Goal: Task Accomplishment & Management: Complete application form

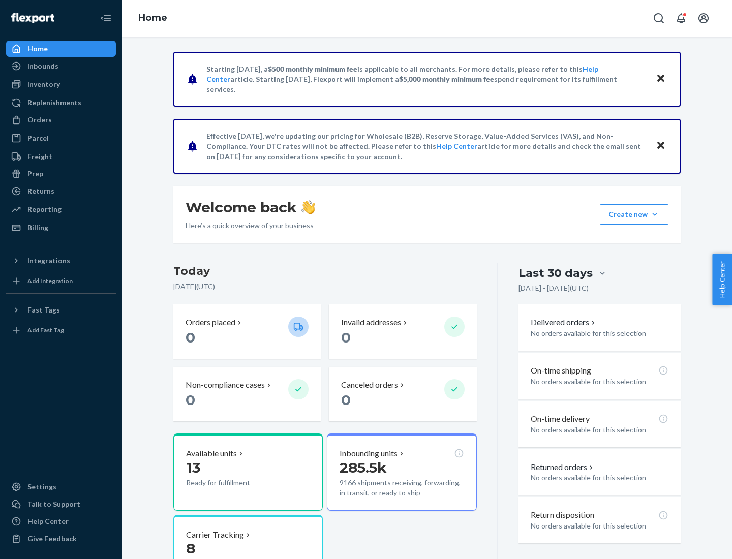
click at [655, 215] on button "Create new Create new inbound Create new order Create new product" at bounding box center [634, 214] width 69 height 20
click at [61, 66] on div "Inbounds" at bounding box center [61, 66] width 108 height 14
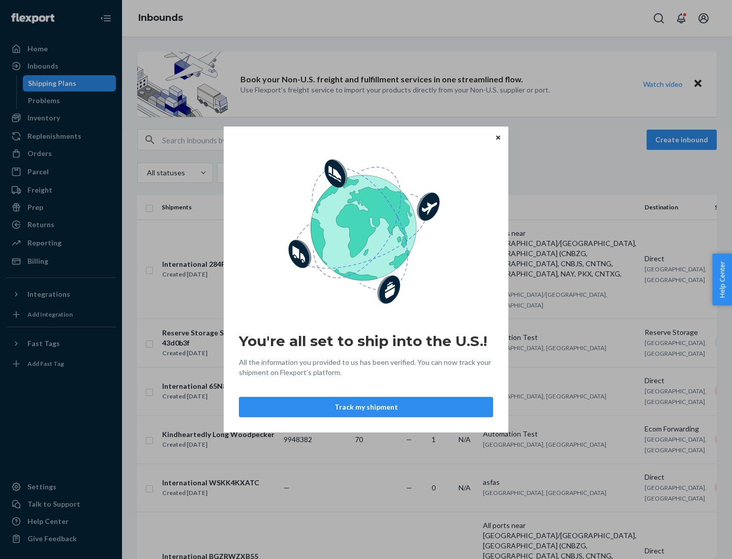
click at [366, 407] on button "Track my shipment" at bounding box center [366, 407] width 254 height 20
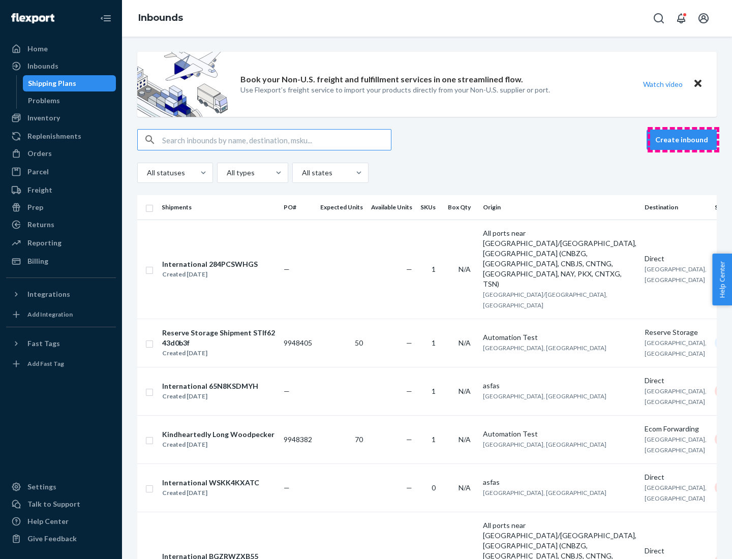
click at [683, 140] on button "Create inbound" at bounding box center [682, 140] width 70 height 20
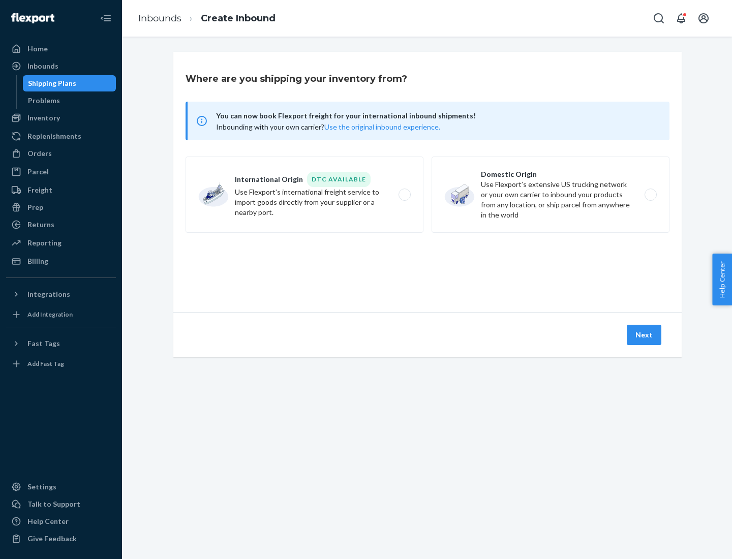
click at [305, 195] on label "International Origin DTC Available Use Flexport's international freight service…" at bounding box center [305, 195] width 238 height 76
click at [404, 195] on input "International Origin DTC Available Use Flexport's international freight service…" at bounding box center [407, 195] width 7 height 7
radio input "true"
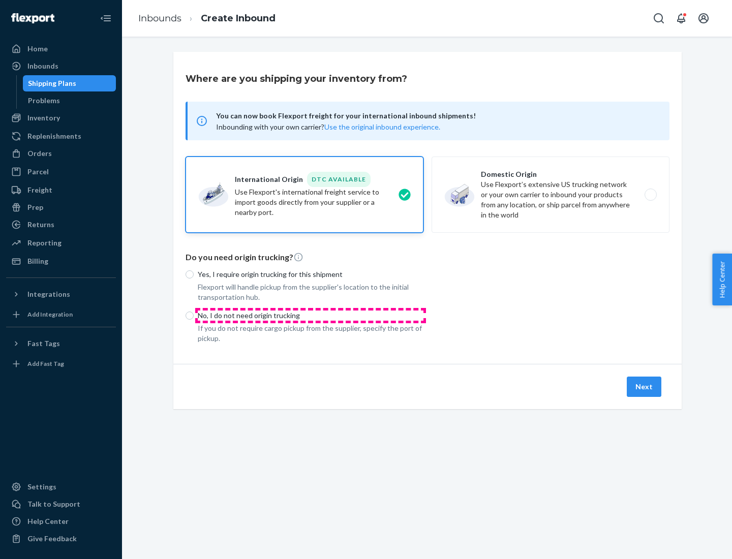
click at [311, 315] on p "No, I do not need origin trucking" at bounding box center [311, 316] width 226 height 10
click at [194, 315] on input "No, I do not need origin trucking" at bounding box center [190, 316] width 8 height 8
radio input "true"
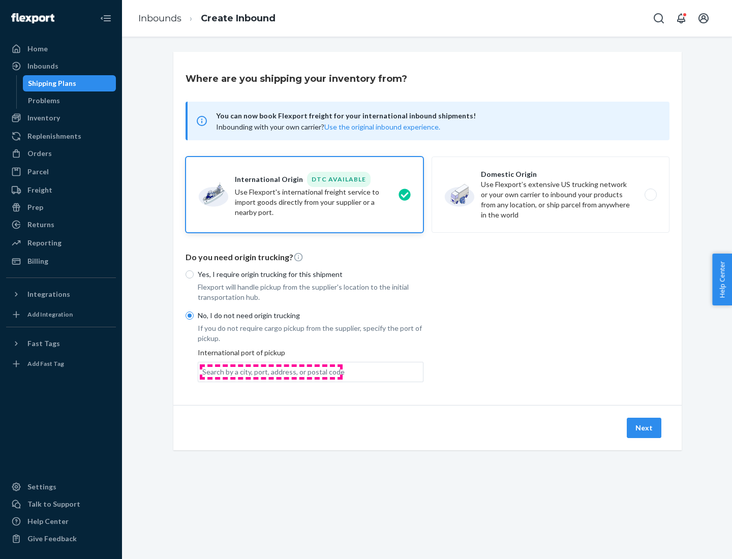
click at [271, 372] on div "Search by a city, port, address, or postal code" at bounding box center [273, 372] width 142 height 10
click at [203, 372] on input "Search by a city, port, address, or postal code" at bounding box center [202, 372] width 1 height 10
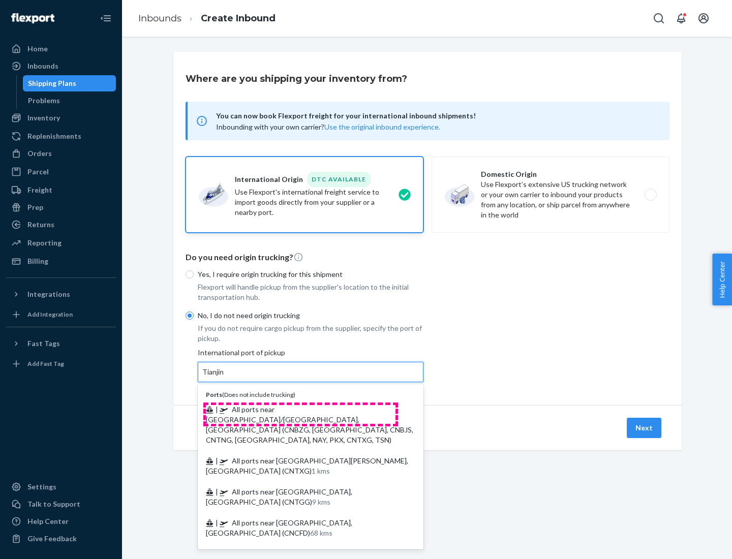
click at [301, 409] on span "| All ports near [GEOGRAPHIC_DATA]/[GEOGRAPHIC_DATA], [GEOGRAPHIC_DATA] (CNBZG,…" at bounding box center [309, 424] width 207 height 39
click at [225, 377] on input "Tianjin" at bounding box center [213, 372] width 22 height 10
type input "All ports near [GEOGRAPHIC_DATA]/[GEOGRAPHIC_DATA], [GEOGRAPHIC_DATA] (CNBZG, […"
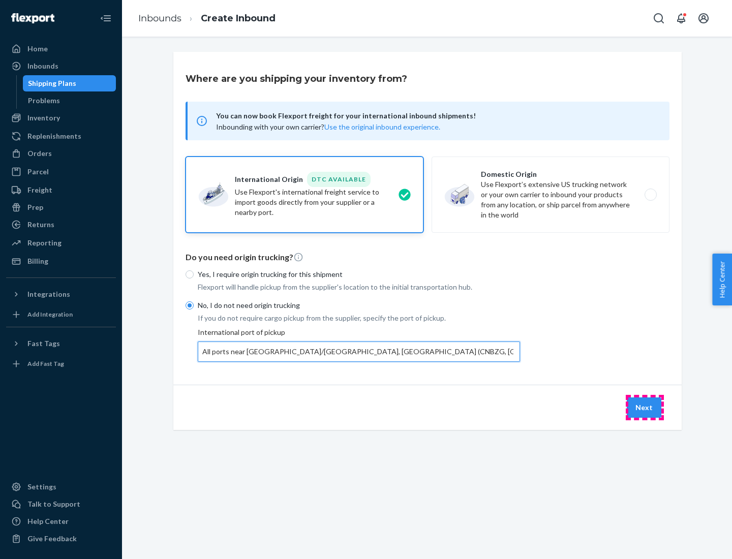
click at [645, 407] on button "Next" at bounding box center [644, 408] width 35 height 20
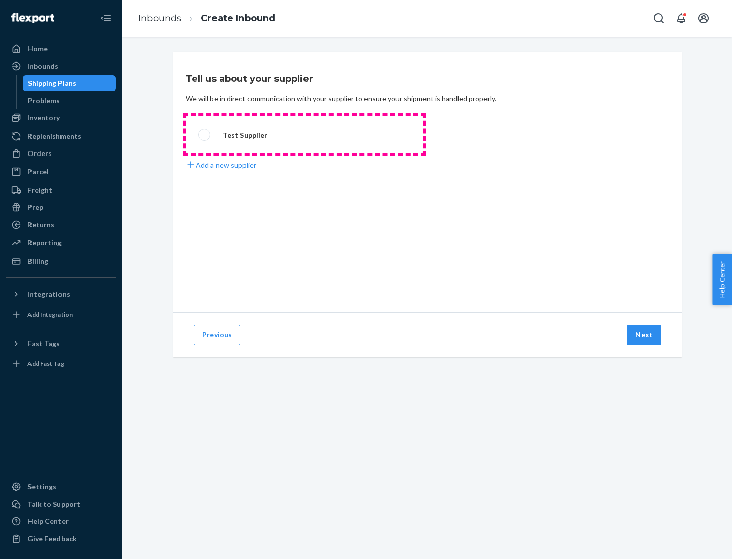
click at [305, 135] on label "Test Supplier" at bounding box center [305, 135] width 238 height 38
click at [205, 135] on input "Test Supplier" at bounding box center [201, 135] width 7 height 7
radio input "true"
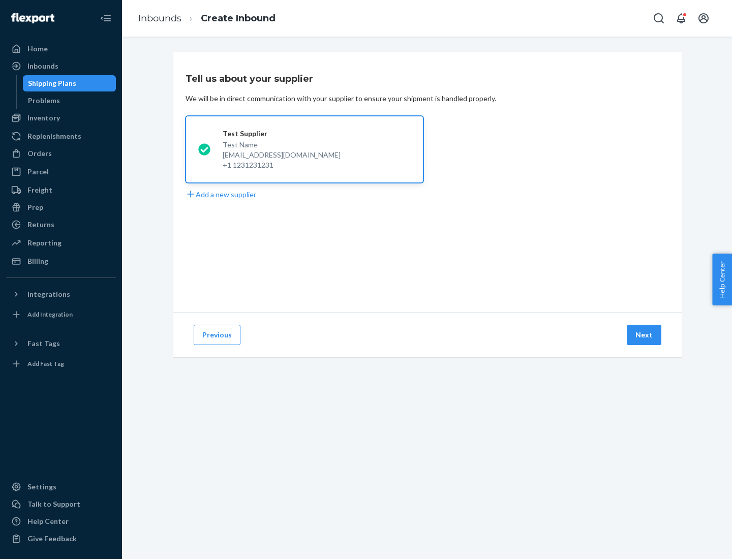
click at [645, 335] on button "Next" at bounding box center [644, 335] width 35 height 20
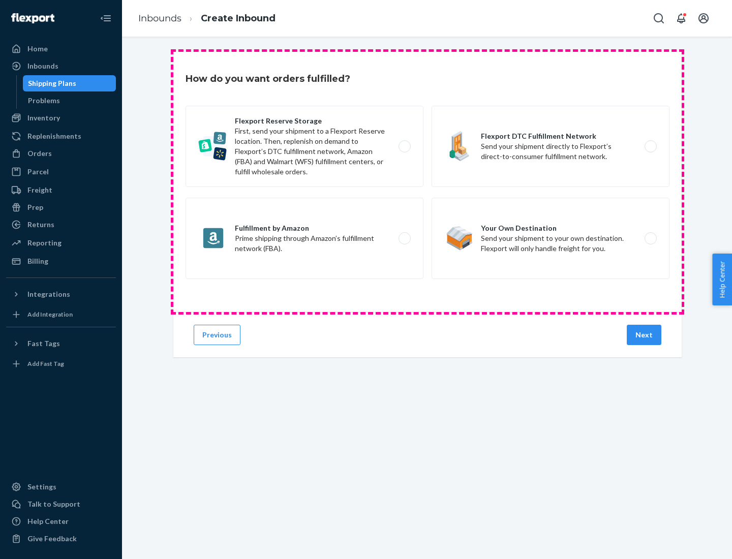
click at [428, 182] on div "Flexport Reserve Storage First, send your shipment to a Flexport Reserve locati…" at bounding box center [428, 194] width 484 height 176
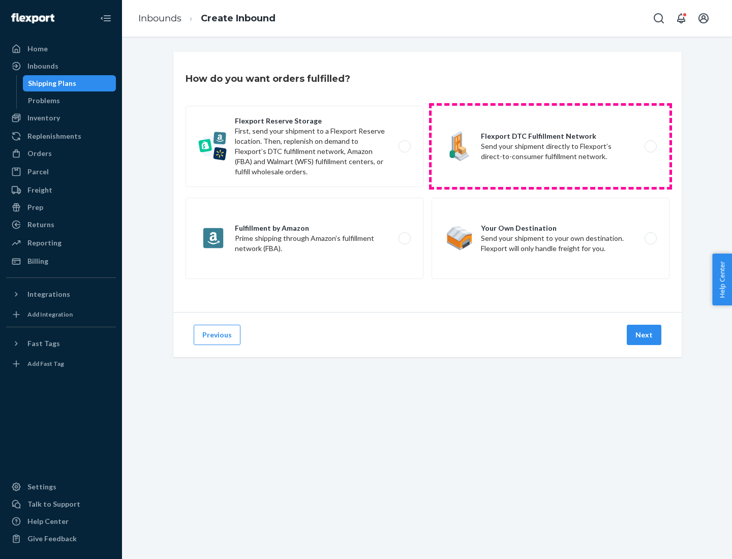
click at [551, 146] on label "Flexport DTC Fulfillment Network Send your shipment directly to Flexport’s dire…" at bounding box center [551, 146] width 238 height 81
click at [650, 146] on input "Flexport DTC Fulfillment Network Send your shipment directly to Flexport’s dire…" at bounding box center [653, 146] width 7 height 7
radio input "true"
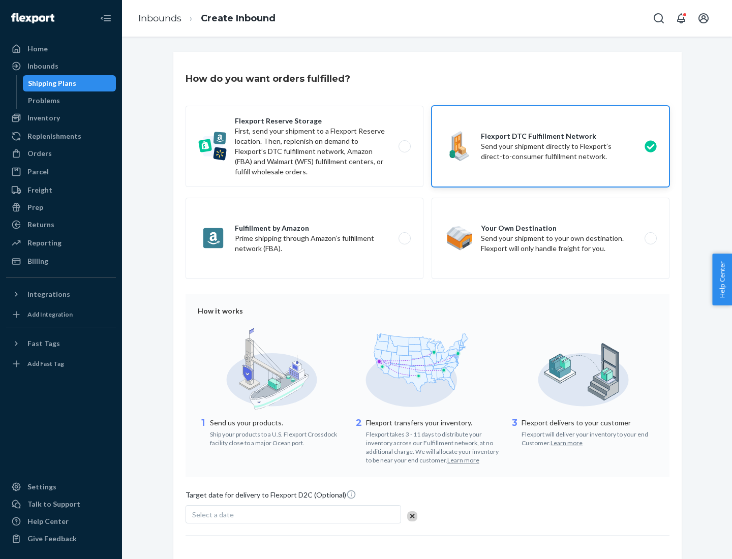
scroll to position [75, 0]
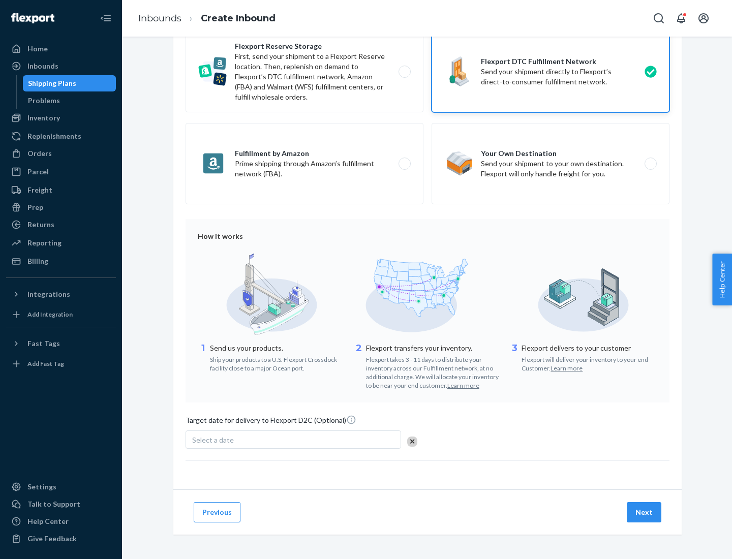
click at [645, 512] on button "Next" at bounding box center [644, 512] width 35 height 20
